Goal: Task Accomplishment & Management: Manage account settings

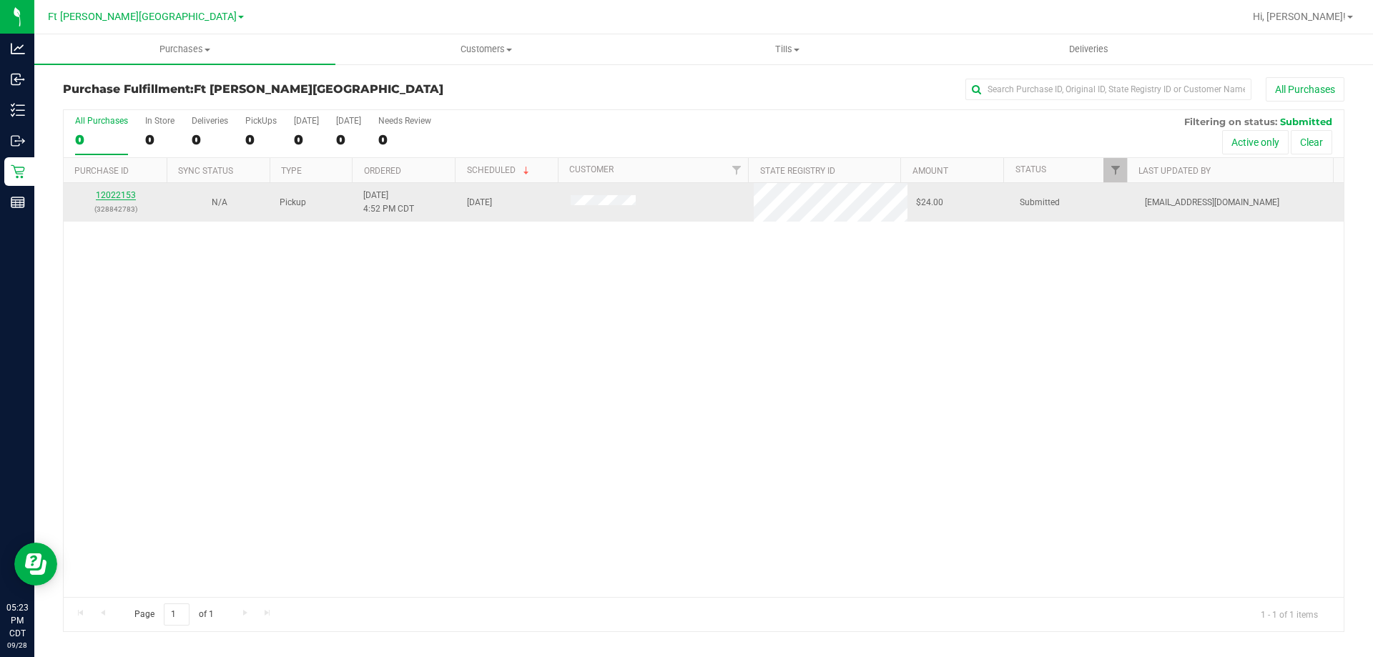
click at [119, 196] on link "12022153" at bounding box center [116, 195] width 40 height 10
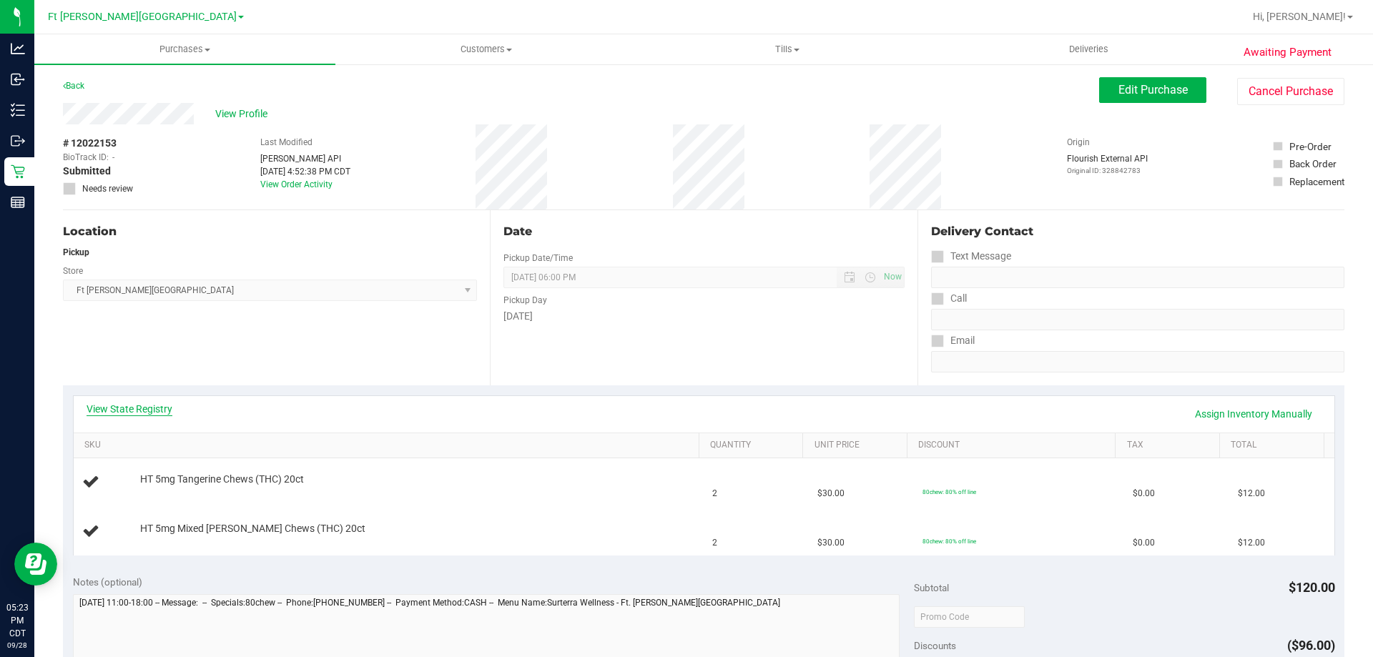
click at [148, 408] on link "View State Registry" at bounding box center [130, 409] width 86 height 14
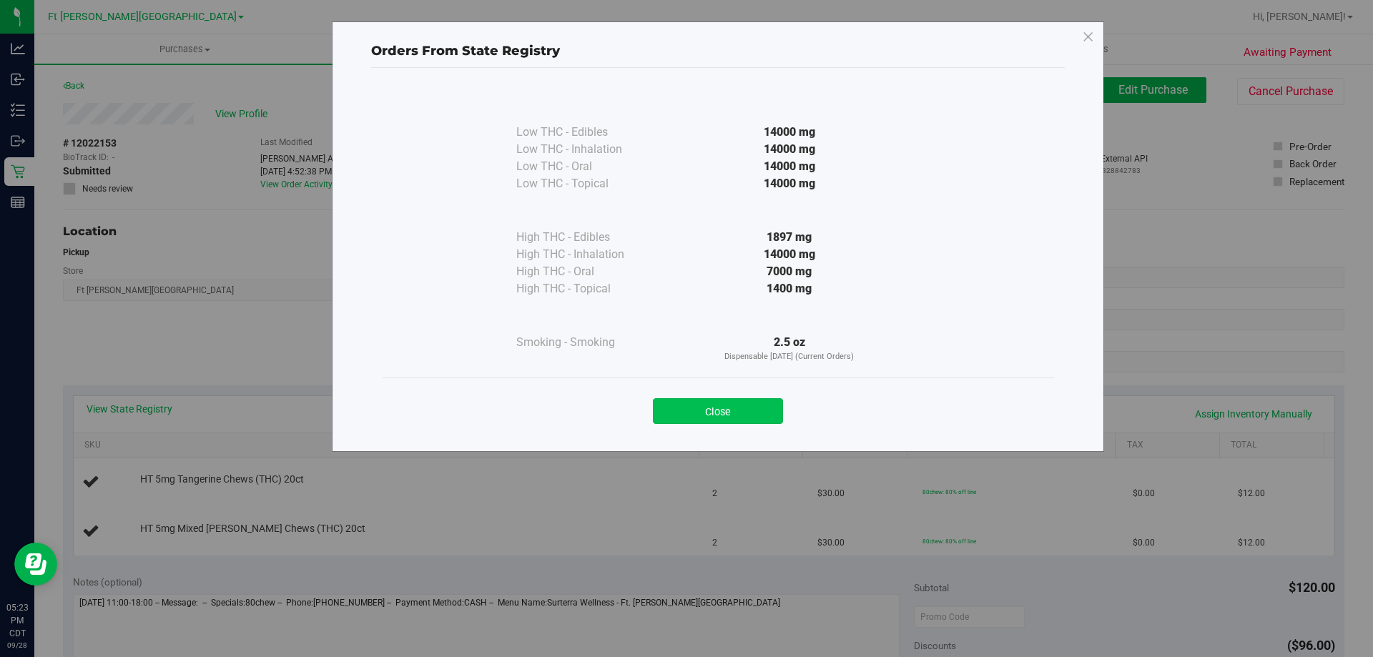
click at [719, 407] on button "Close" at bounding box center [718, 411] width 130 height 26
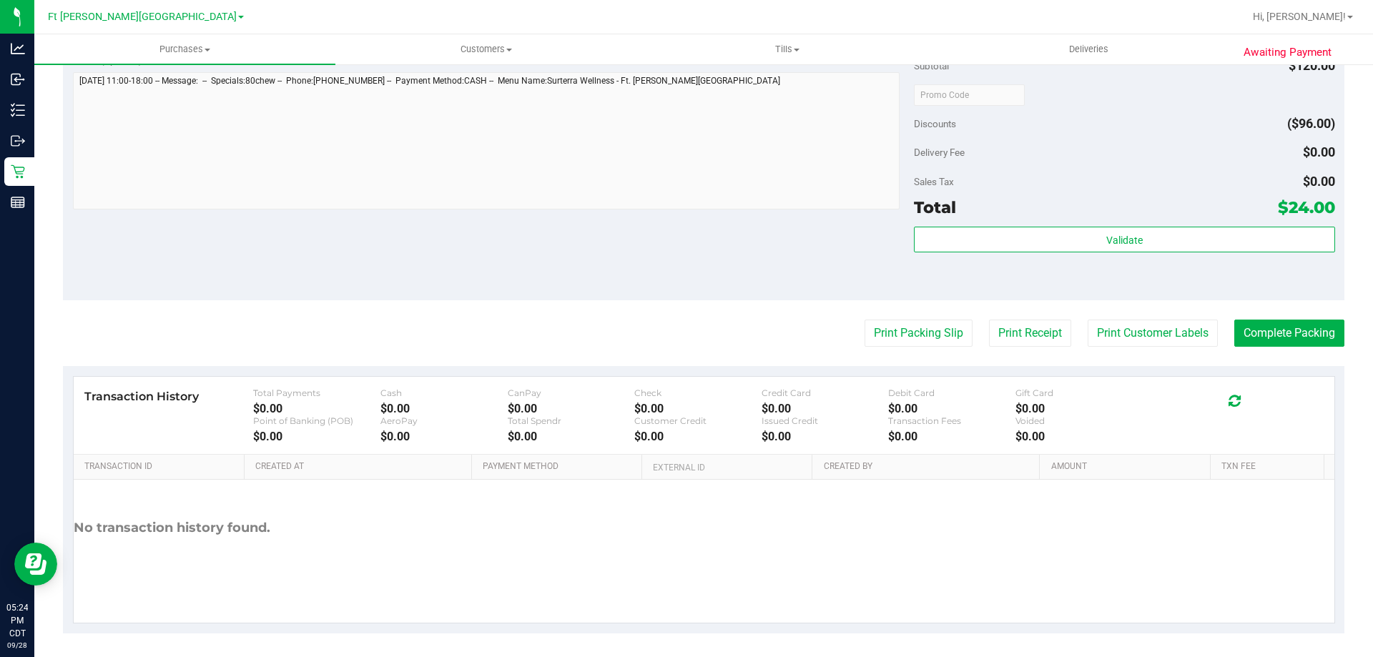
scroll to position [595, 0]
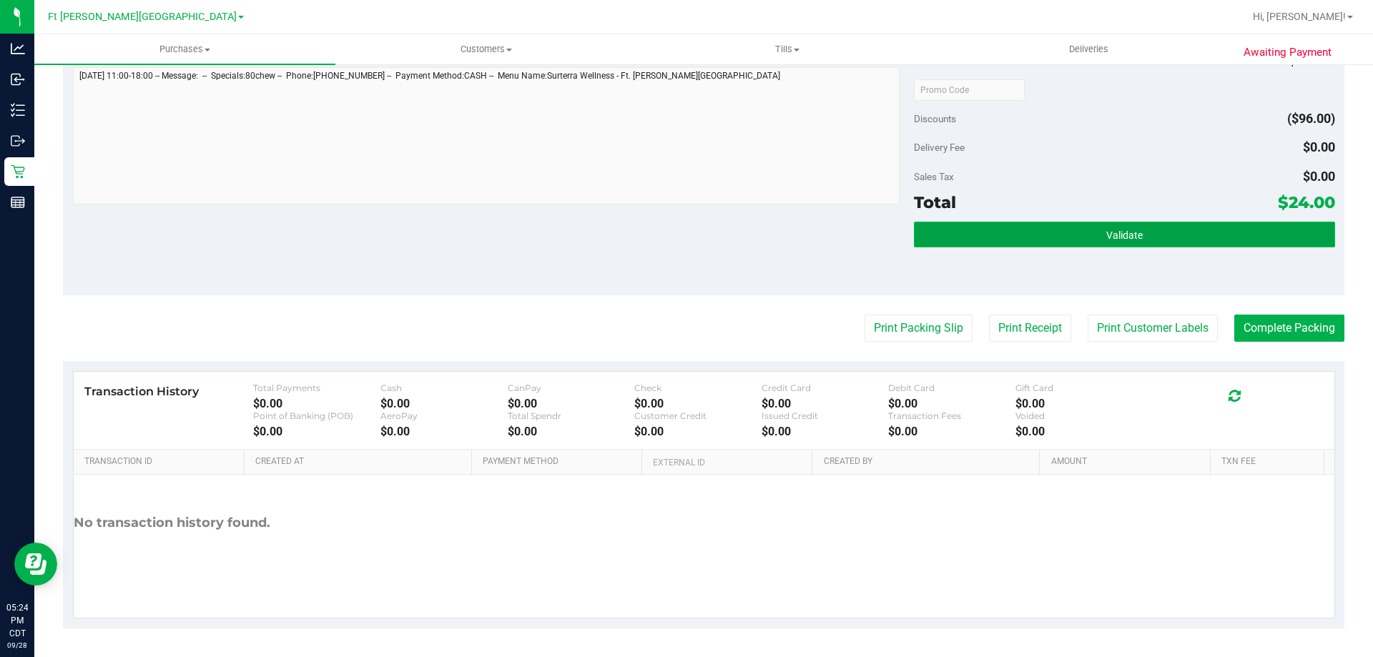
click at [1174, 240] on button "Validate" at bounding box center [1124, 235] width 420 height 26
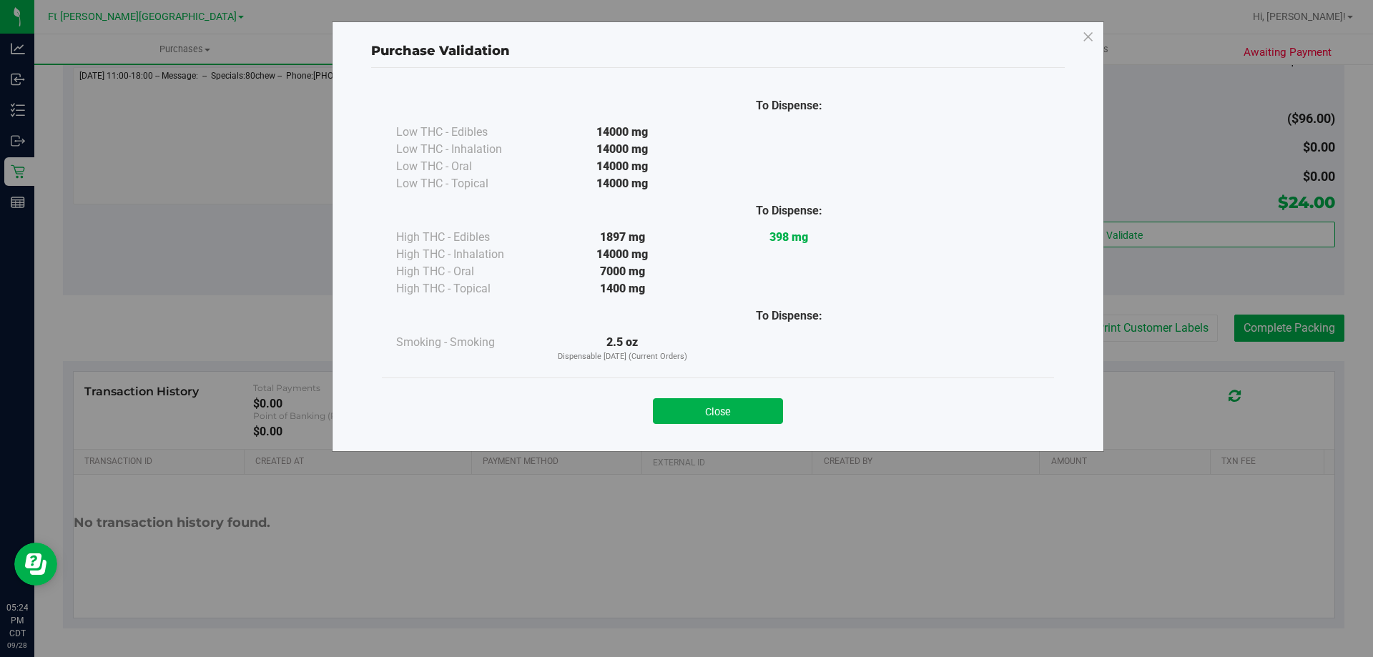
drag, startPoint x: 751, startPoint y: 413, endPoint x: 864, endPoint y: 377, distance: 118.5
click at [757, 412] on button "Close" at bounding box center [718, 411] width 130 height 26
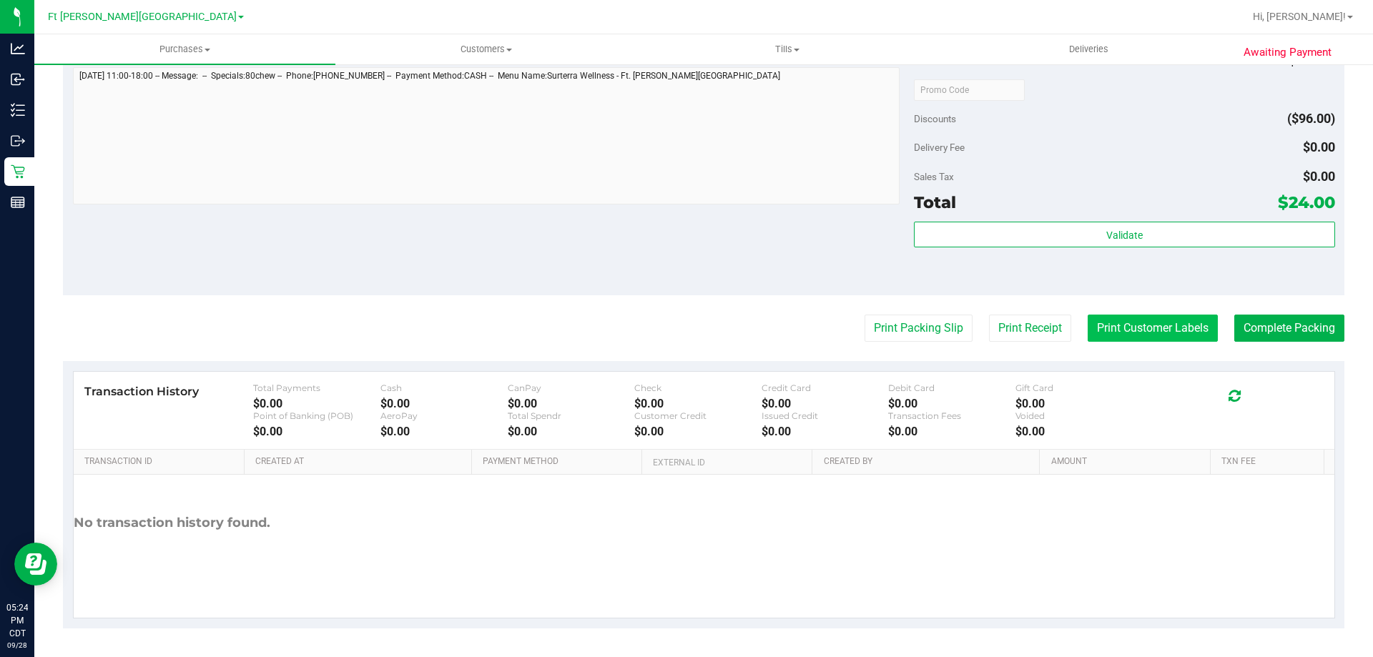
click at [1193, 326] on button "Print Customer Labels" at bounding box center [1153, 328] width 130 height 27
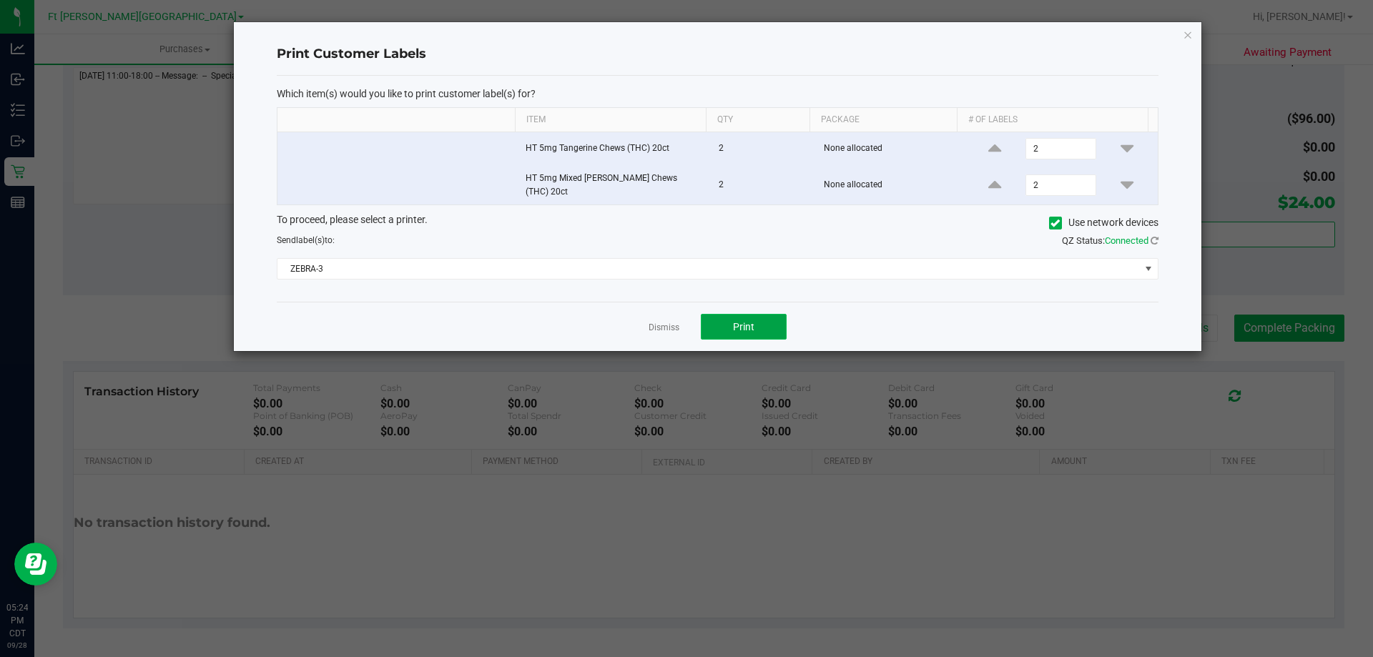
click at [769, 319] on button "Print" at bounding box center [744, 327] width 86 height 26
click at [669, 322] on link "Dismiss" at bounding box center [664, 328] width 31 height 12
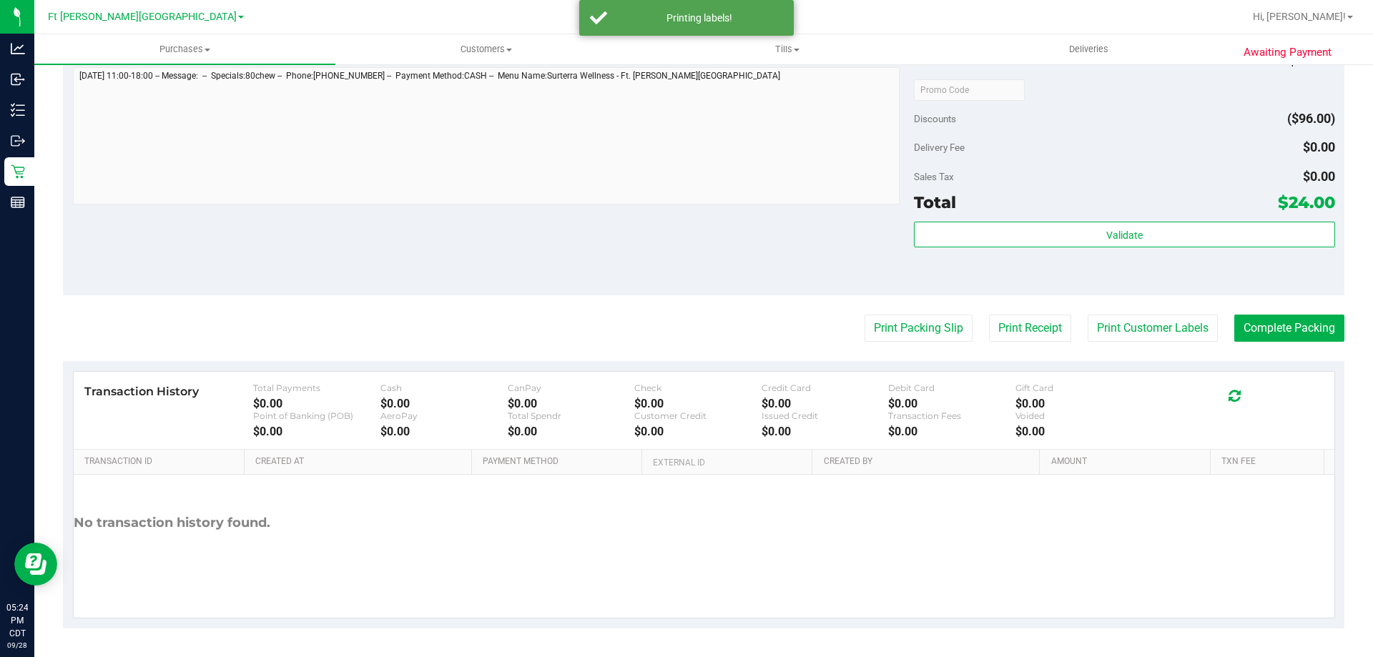
click at [1246, 314] on purchase-details "Back Edit Purchase Cancel Purchase View Profile # 12022153 BioTrack ID: - Submi…" at bounding box center [703, 55] width 1281 height 1146
click at [1254, 325] on button "Complete Packing" at bounding box center [1289, 328] width 110 height 27
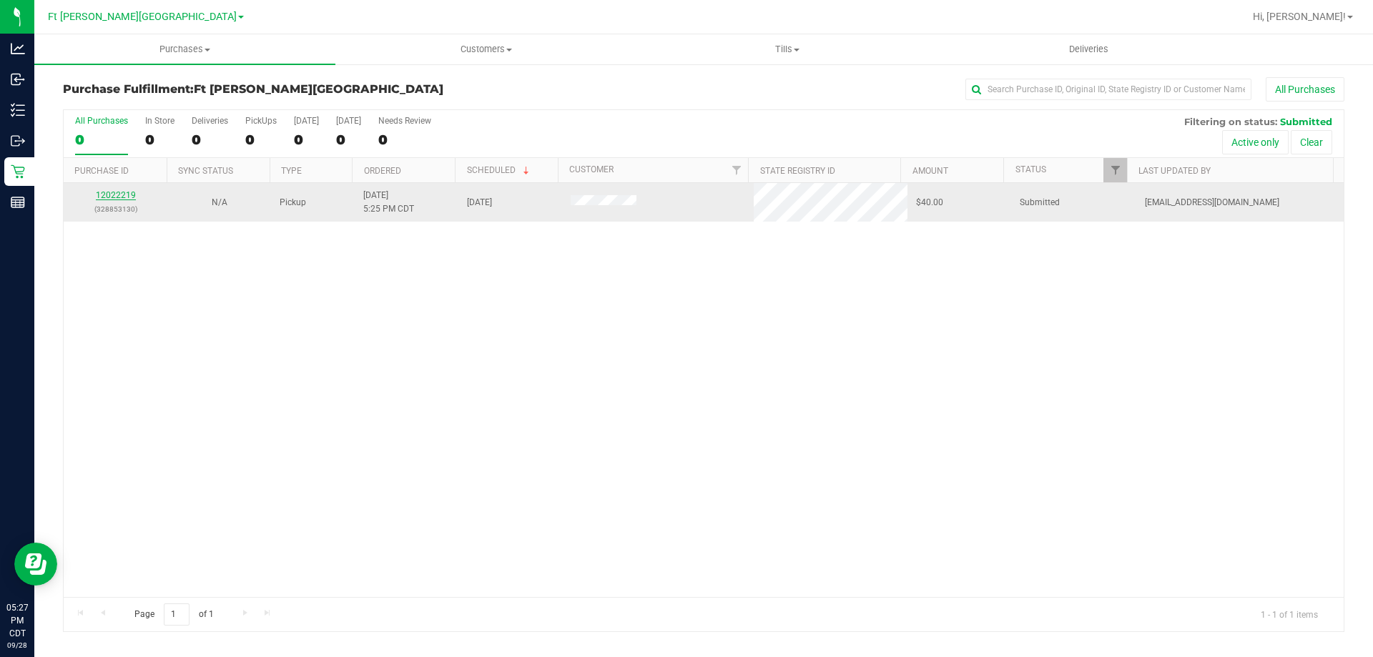
click at [104, 197] on link "12022219" at bounding box center [116, 195] width 40 height 10
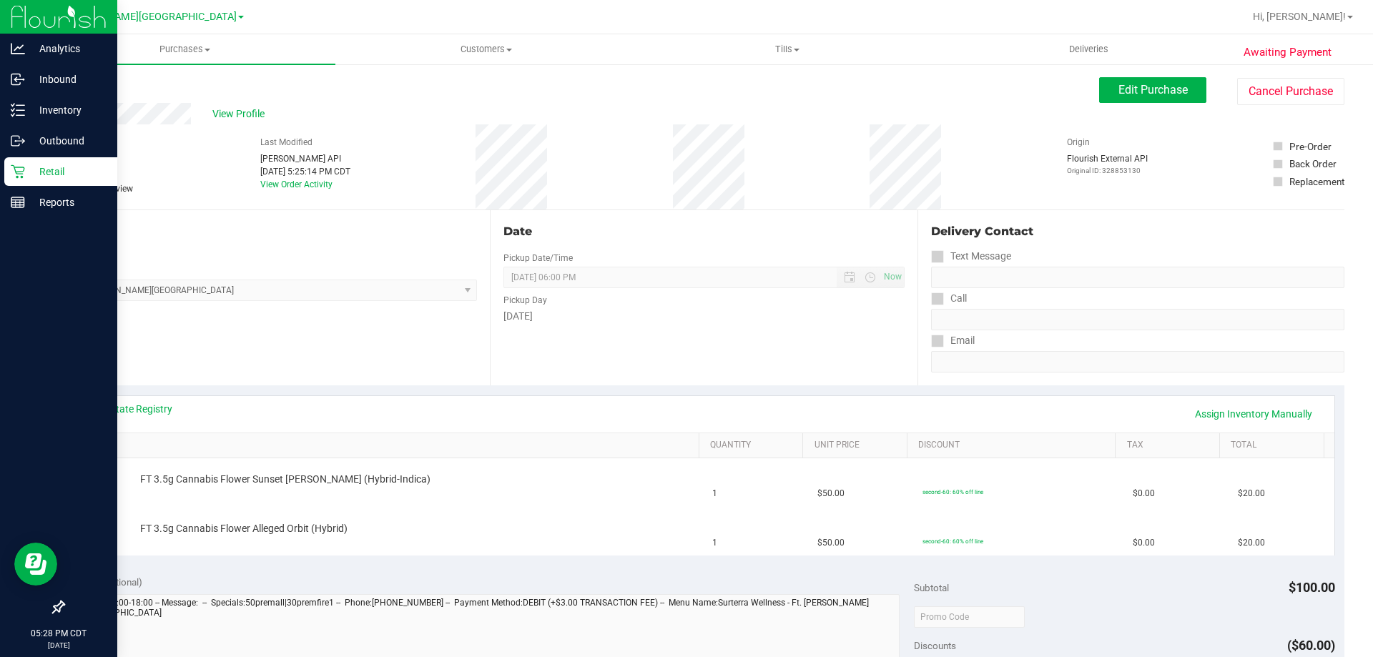
click at [51, 174] on p "Retail" at bounding box center [68, 171] width 86 height 17
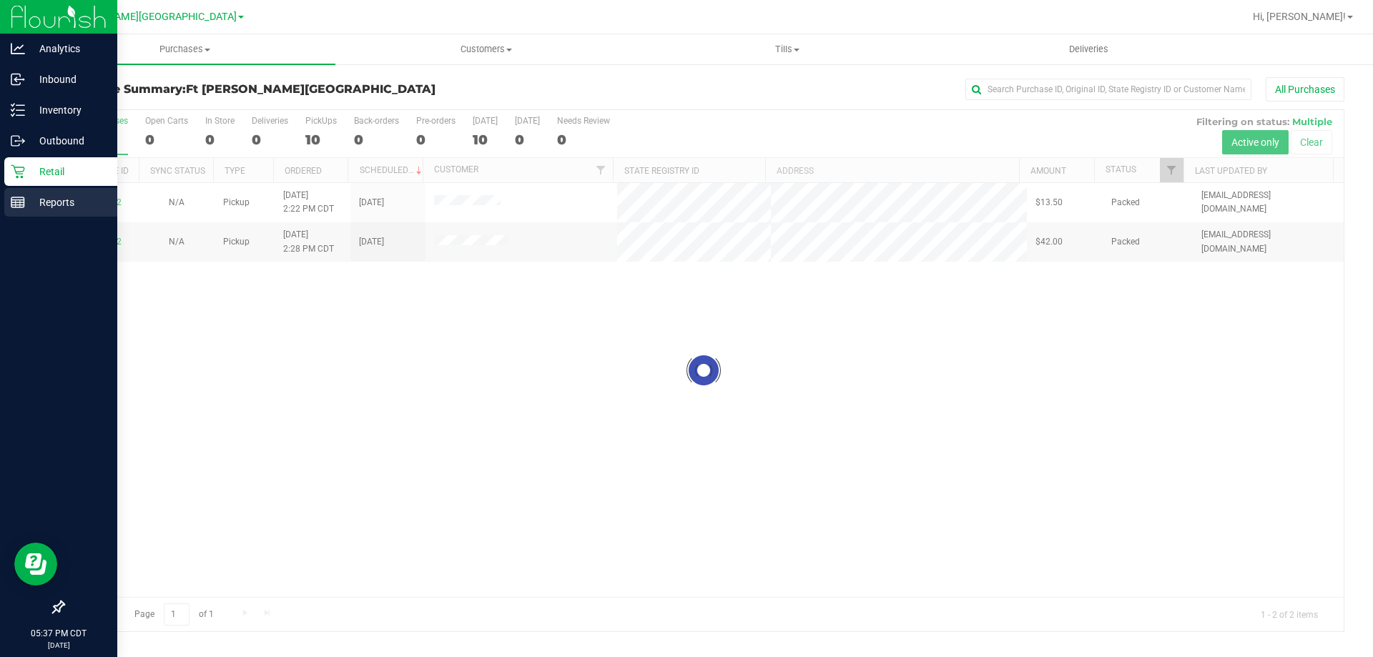
click at [46, 199] on p "Reports" at bounding box center [68, 202] width 86 height 17
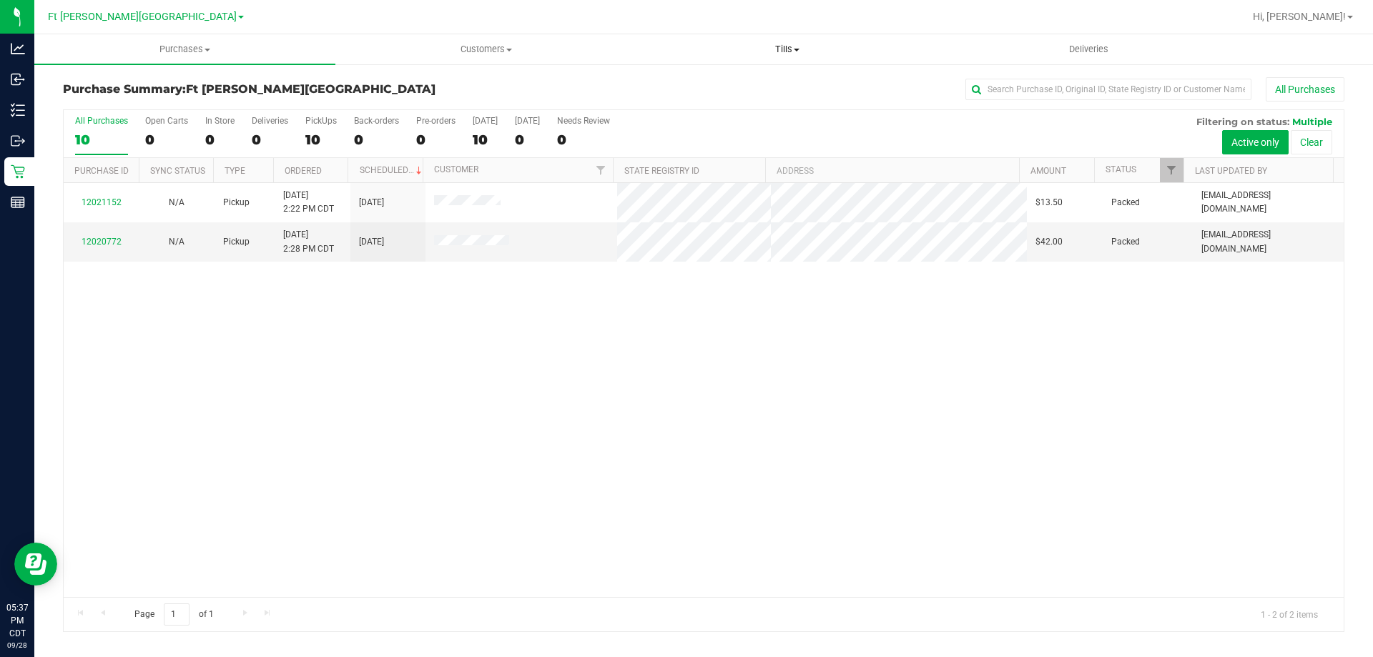
click at [796, 54] on span "Tills" at bounding box center [787, 49] width 300 height 13
click at [671, 84] on span "Manage tills" at bounding box center [684, 86] width 97 height 12
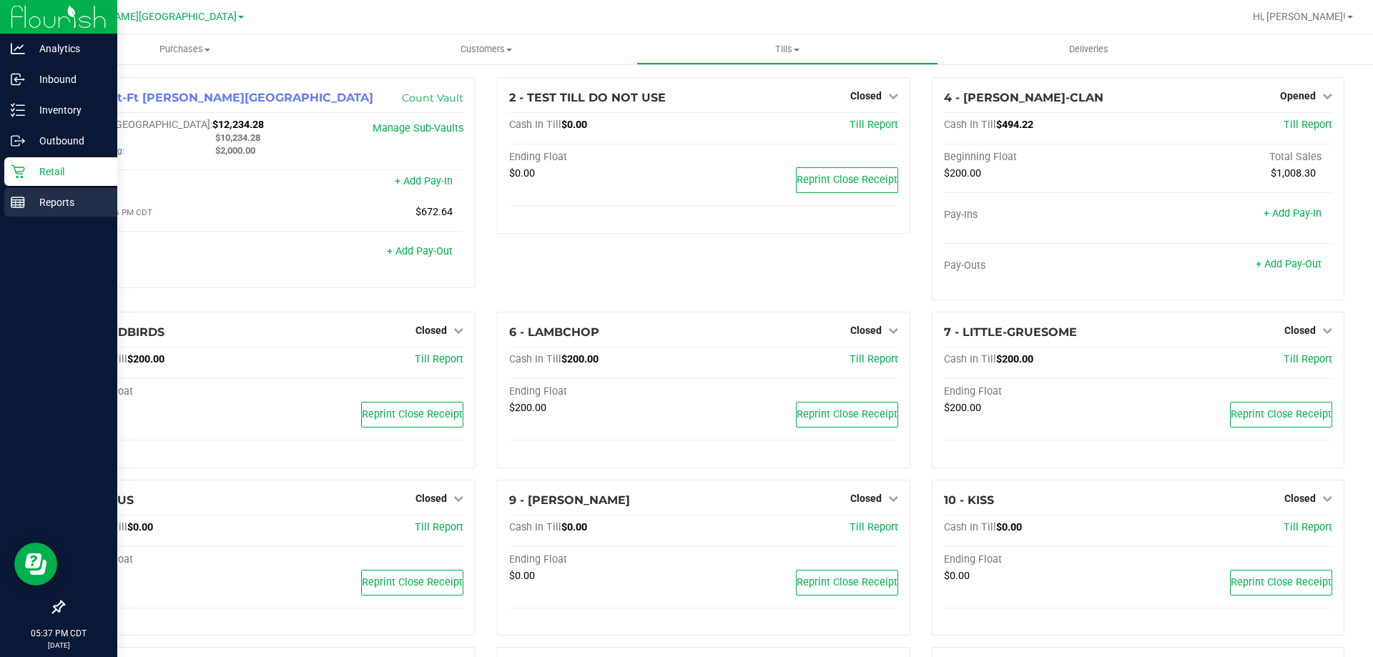
click at [54, 204] on p "Reports" at bounding box center [68, 202] width 86 height 17
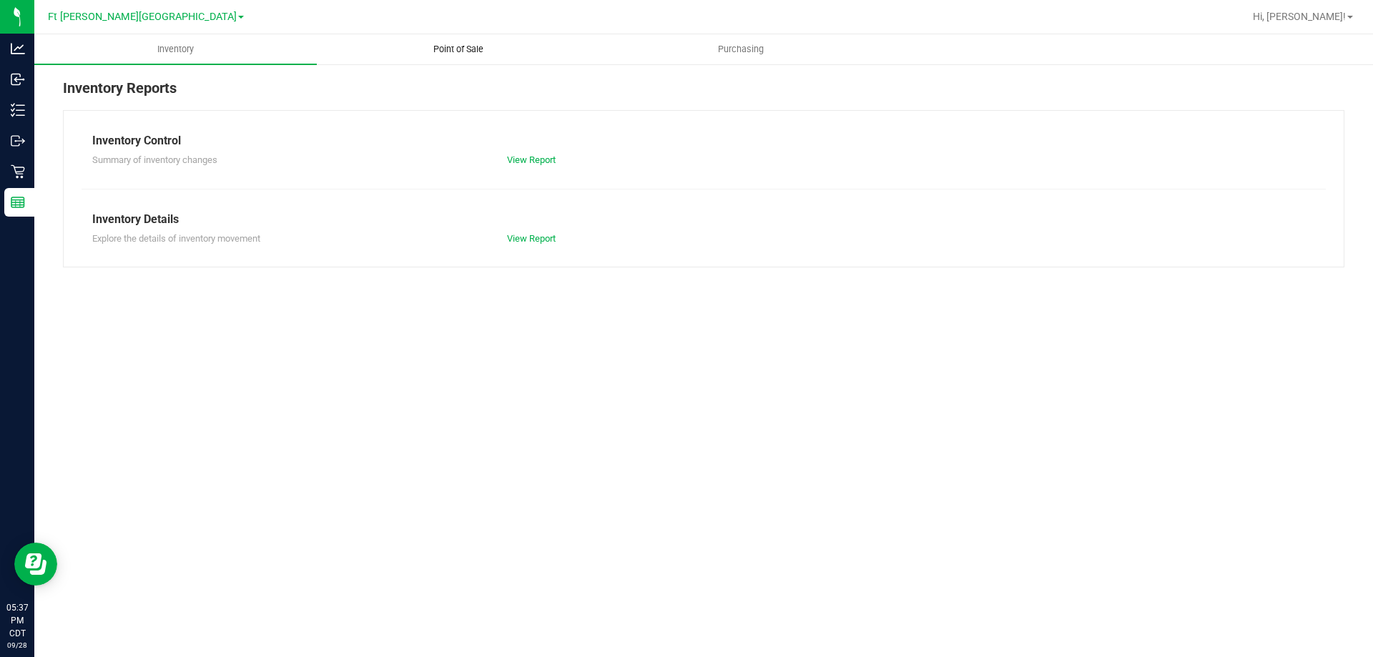
click at [463, 49] on span "Point of Sale" at bounding box center [458, 49] width 89 height 13
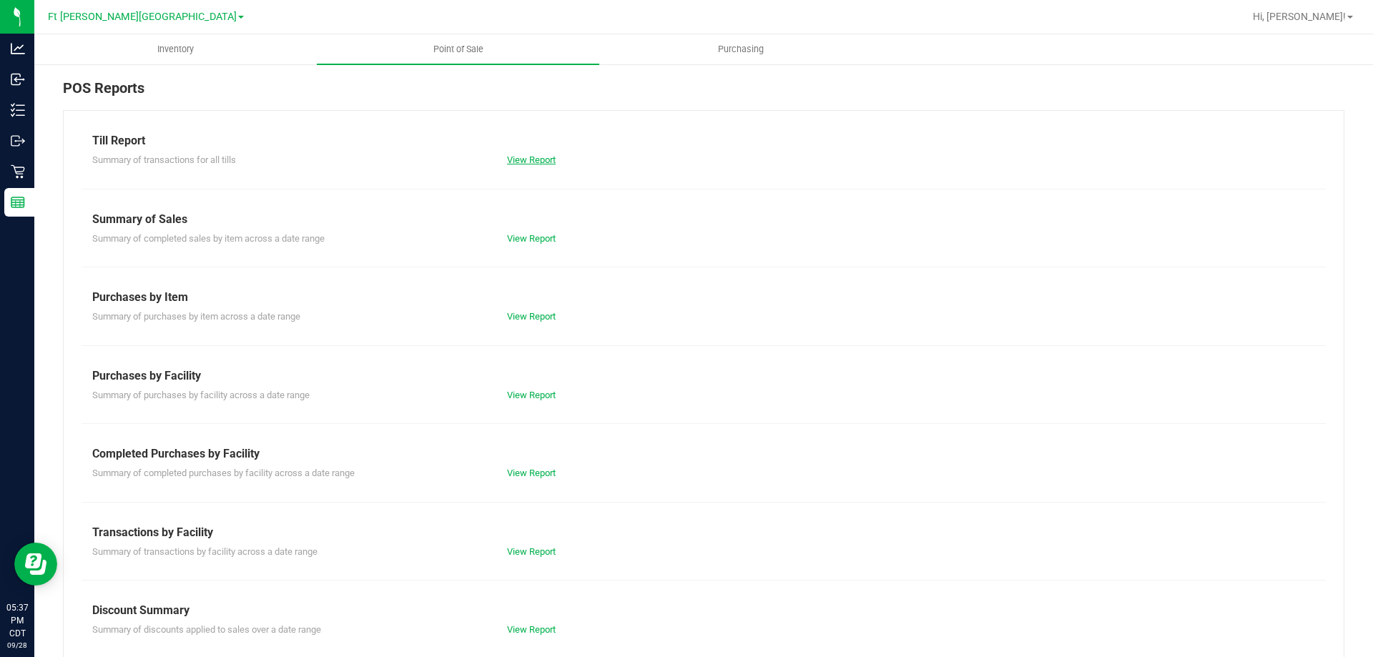
click at [528, 164] on link "View Report" at bounding box center [531, 159] width 49 height 11
